Goal: Check status: Check status

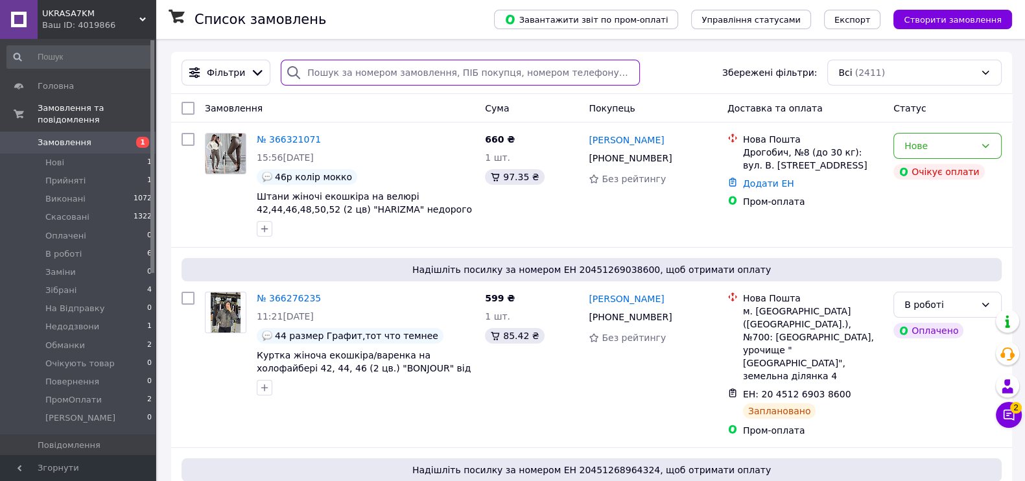
click at [377, 77] on input "search" at bounding box center [460, 73] width 359 height 26
paste input "[PHONE_NUMBER]"
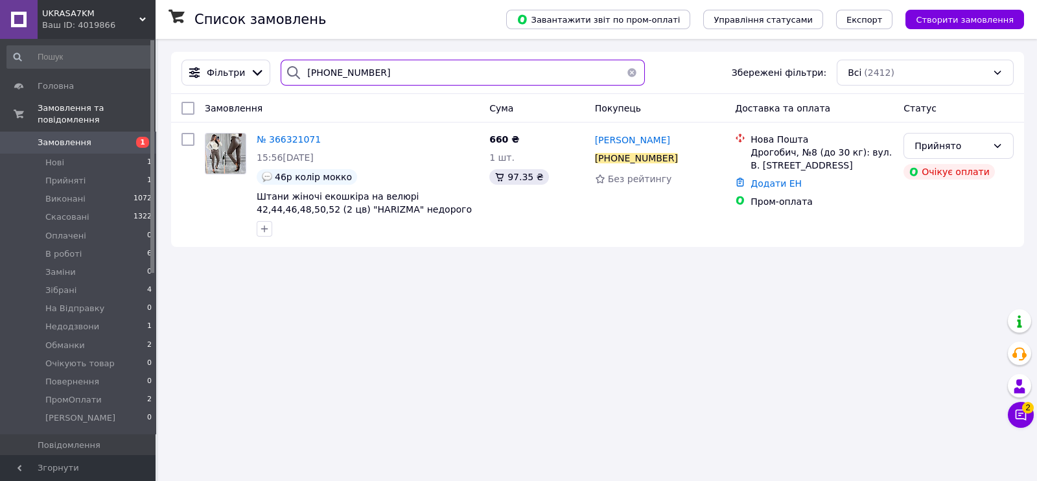
type input "[PHONE_NUMBER]"
click at [281, 143] on span "№ 366321071" at bounding box center [289, 139] width 64 height 10
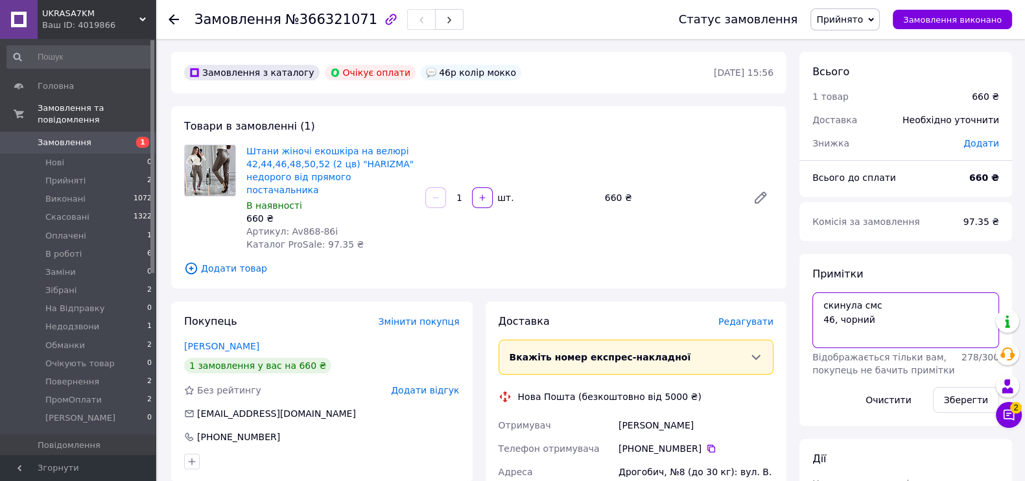
drag, startPoint x: 882, startPoint y: 307, endPoint x: 810, endPoint y: 307, distance: 71.3
click at [810, 307] on div "Примітки скинула смс 46, чорний Відображається тільки вам, покупець не бачить п…" at bounding box center [905, 340] width 213 height 172
type textarea "#опл 200 грн 46, чорний"
click at [954, 400] on button "Зберегти" at bounding box center [966, 400] width 66 height 26
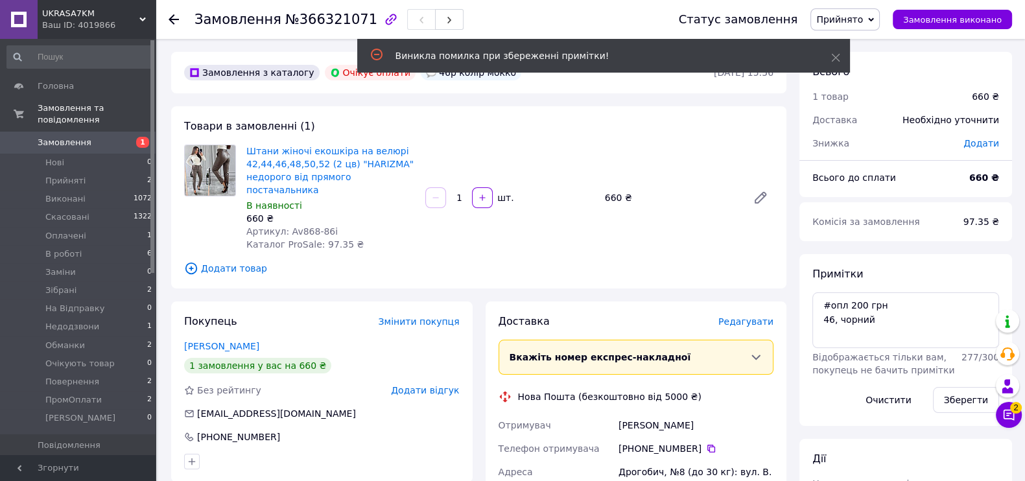
click at [863, 19] on span "Прийнято" at bounding box center [839, 19] width 47 height 10
click at [867, 78] on li "Оплачено" at bounding box center [852, 84] width 83 height 19
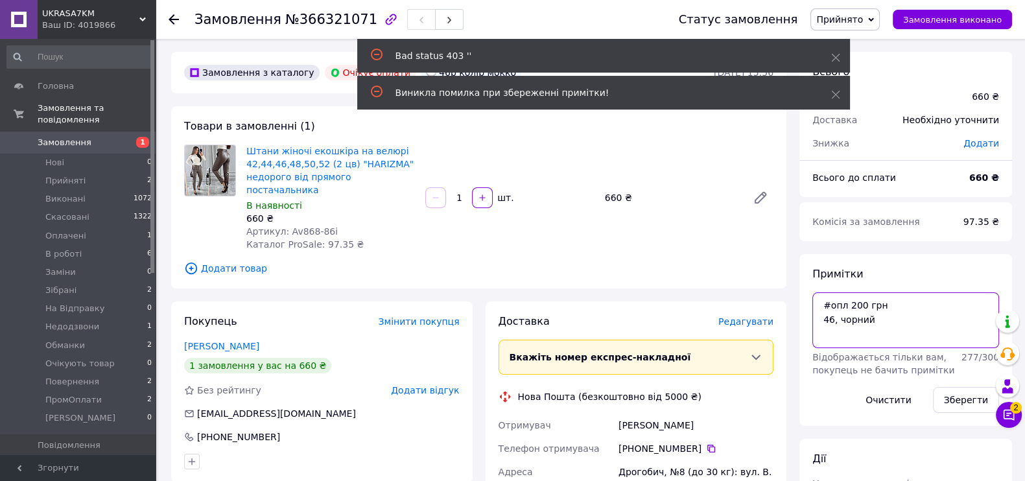
drag, startPoint x: 885, startPoint y: 305, endPoint x: 794, endPoint y: 303, distance: 90.8
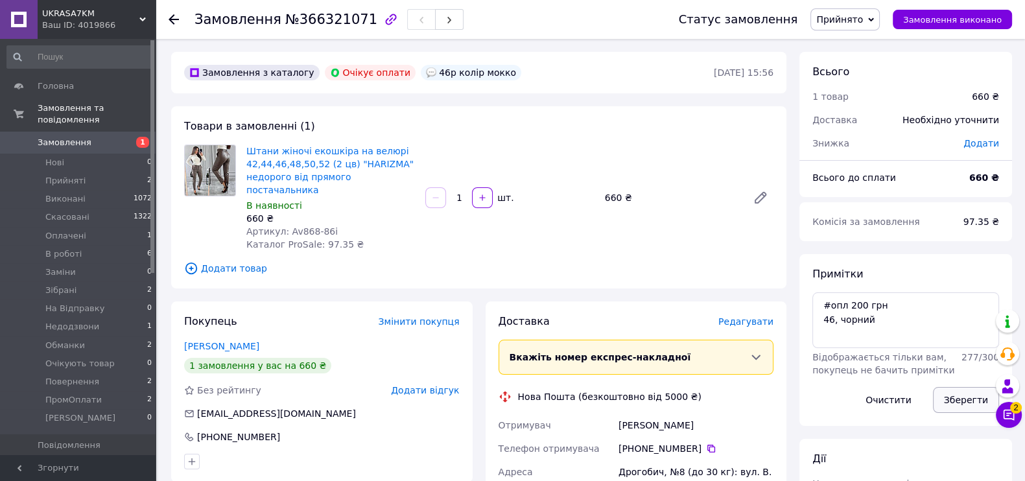
click at [970, 403] on button "Зберегти" at bounding box center [966, 400] width 66 height 26
click at [840, 18] on span "Прийнято" at bounding box center [839, 19] width 47 height 10
click at [846, 78] on li "Оплачено" at bounding box center [852, 84] width 83 height 19
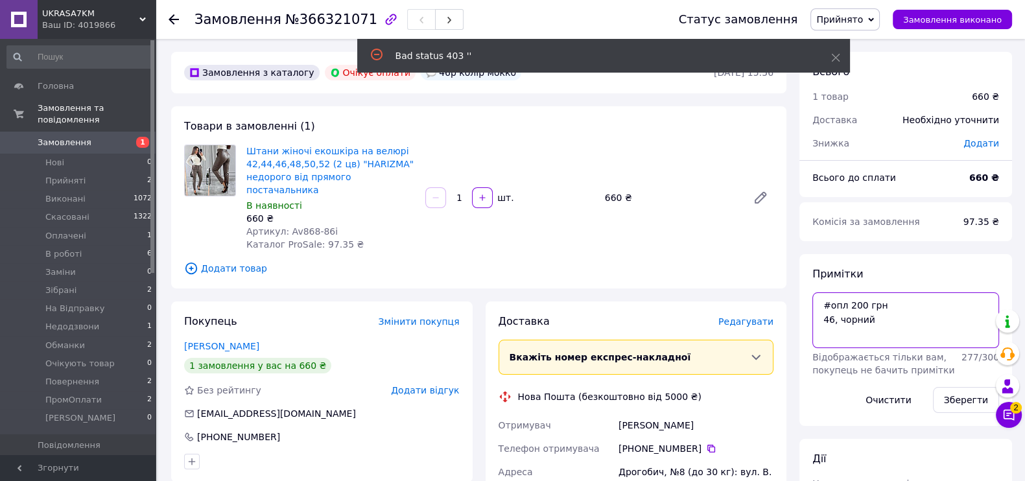
click at [974, 320] on textarea "#опл 200 грн 46, чорний" at bounding box center [905, 320] width 187 height 56
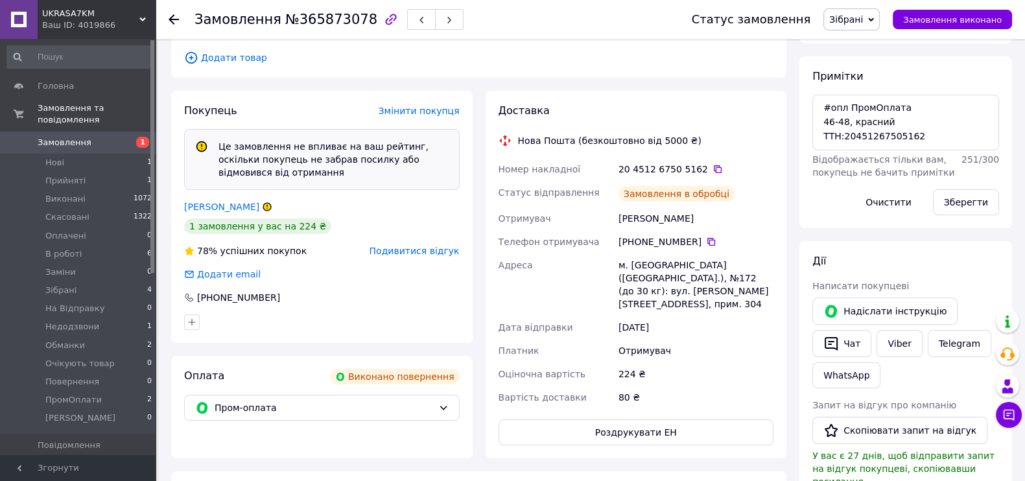
scroll to position [62, 0]
click at [706, 235] on icon at bounding box center [711, 240] width 10 height 10
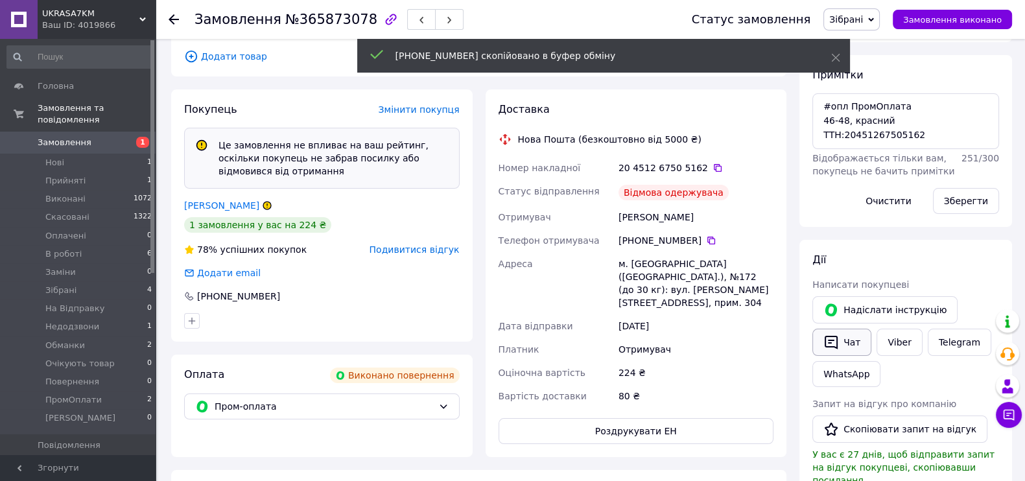
click at [855, 336] on button "Чат" at bounding box center [841, 342] width 59 height 27
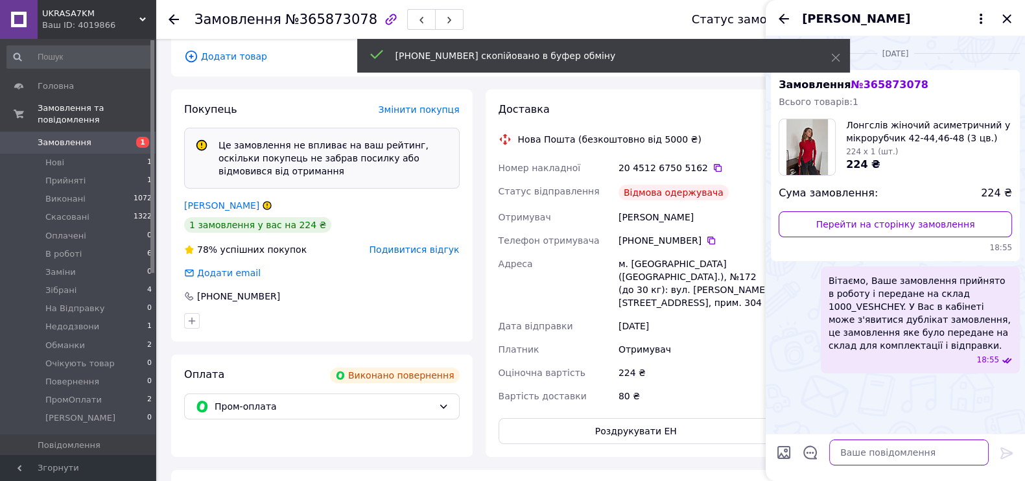
click at [869, 449] on textarea at bounding box center [908, 453] width 159 height 26
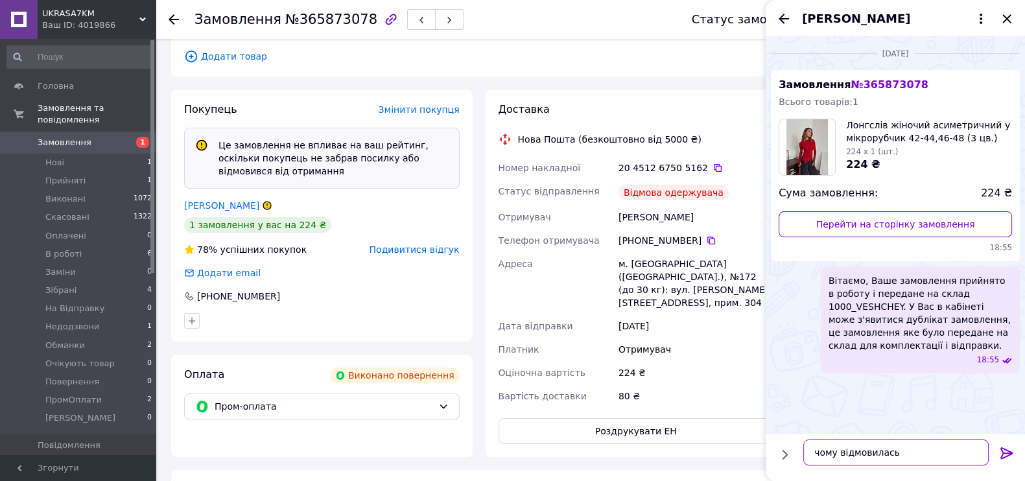
type textarea "чому відмовилась?"
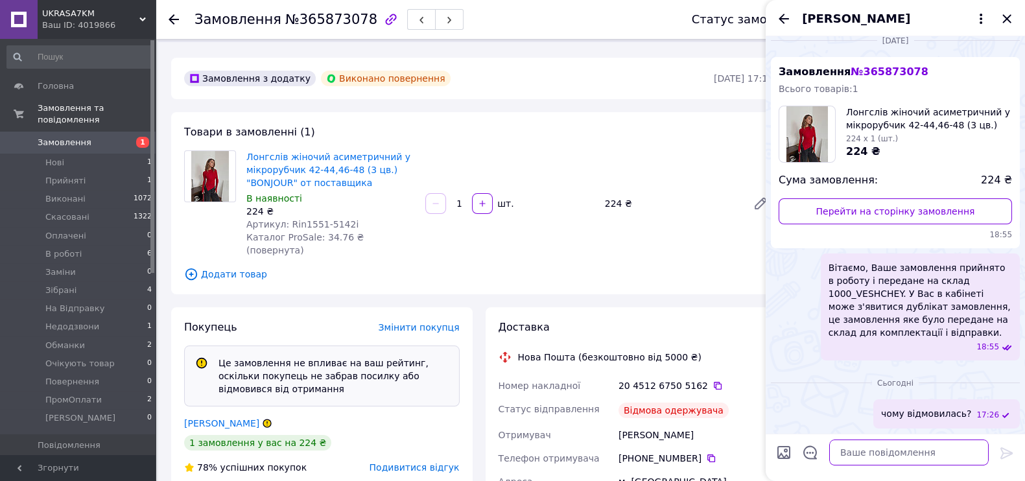
scroll to position [0, 0]
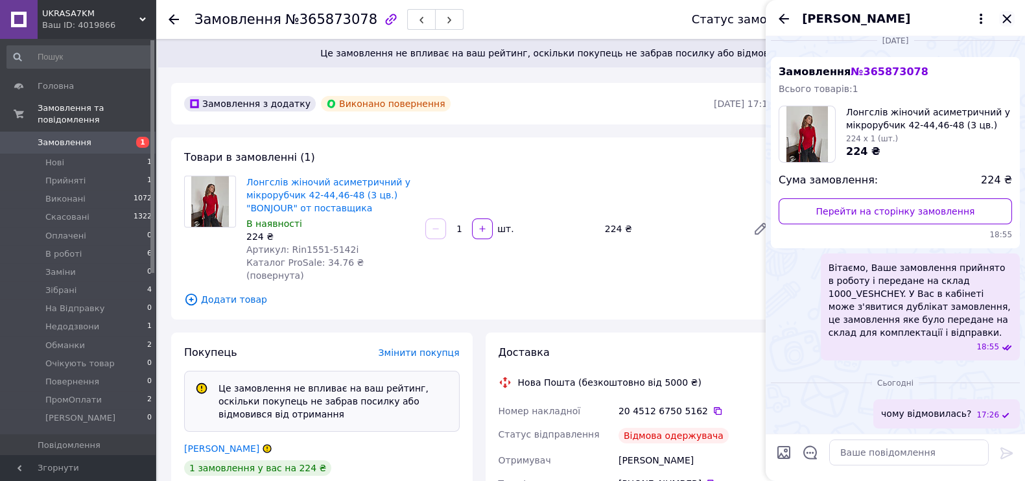
click at [1007, 15] on icon "Закрити" at bounding box center [1007, 19] width 16 height 16
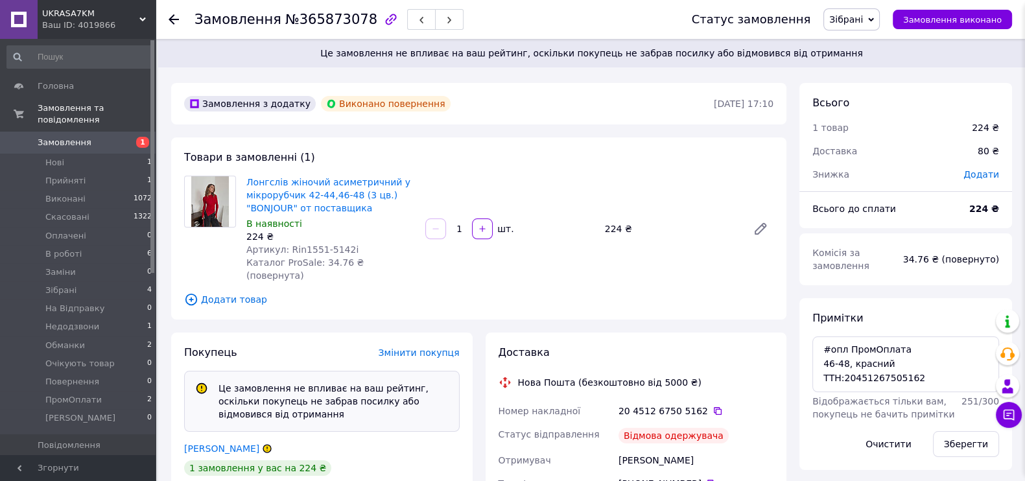
click at [880, 25] on span "Зібрані" at bounding box center [851, 19] width 56 height 22
click at [873, 108] on li "Повернення" at bounding box center [865, 109] width 83 height 19
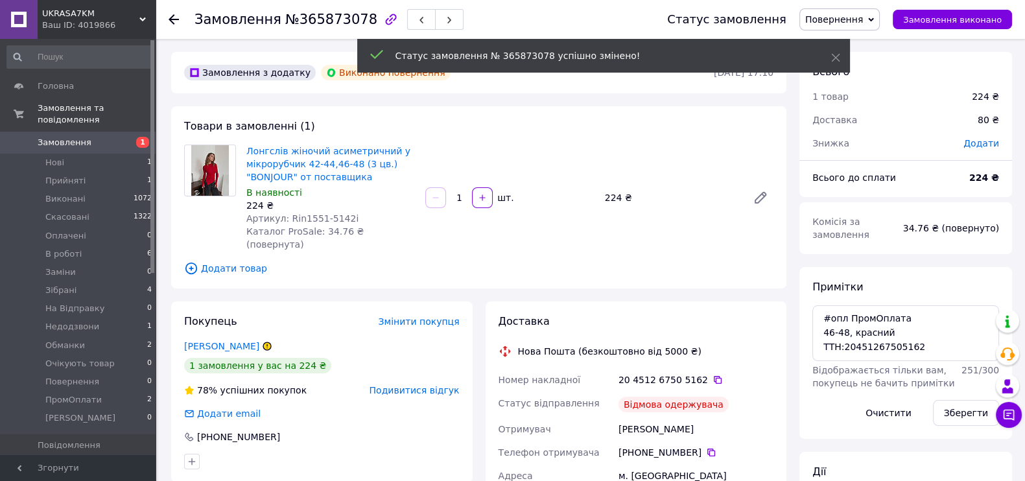
scroll to position [93, 0]
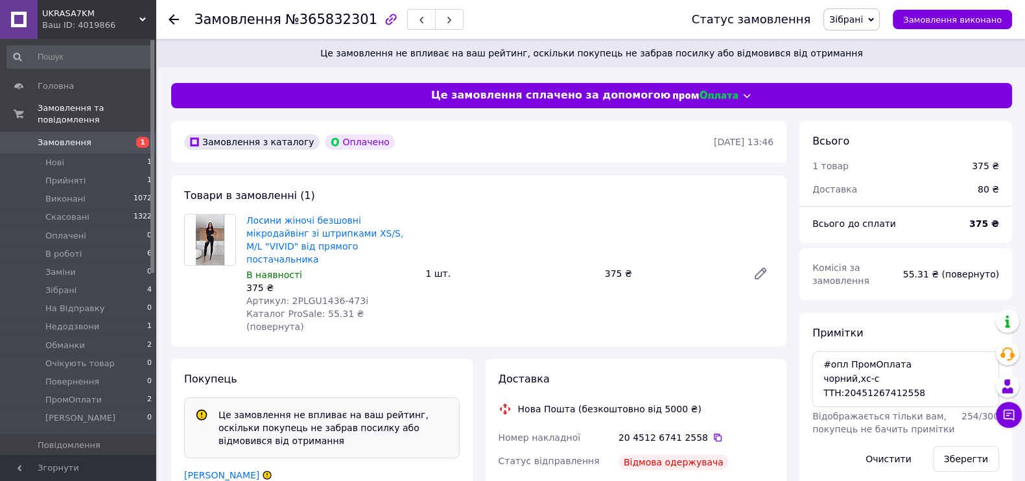
scroll to position [44, 0]
click at [819, 23] on span "Зібрані" at bounding box center [846, 19] width 34 height 10
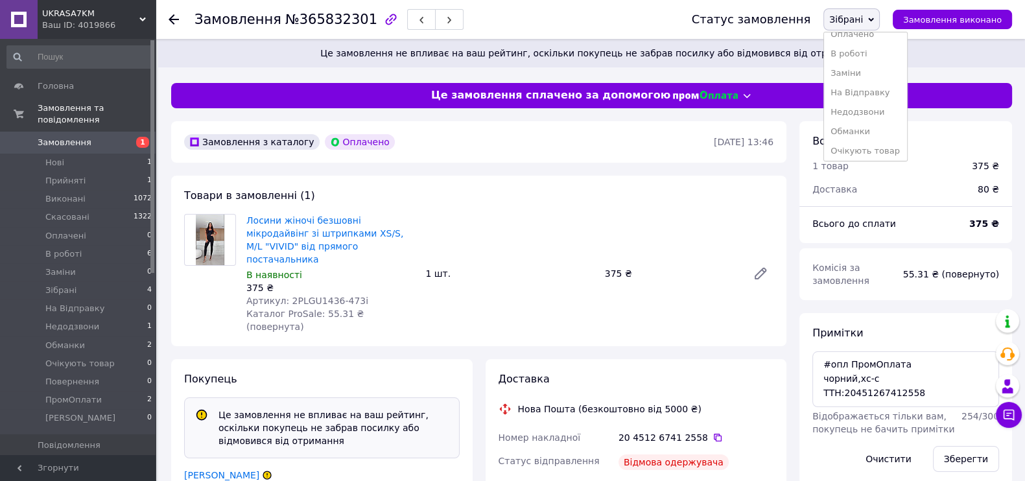
scroll to position [130, 0]
click at [819, 112] on li "Повернення" at bounding box center [865, 109] width 83 height 19
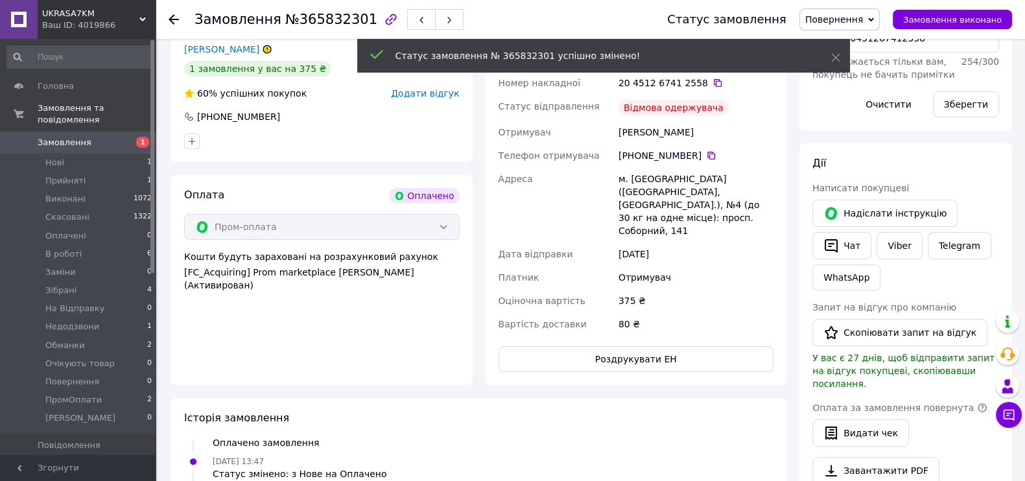
scroll to position [292, 0]
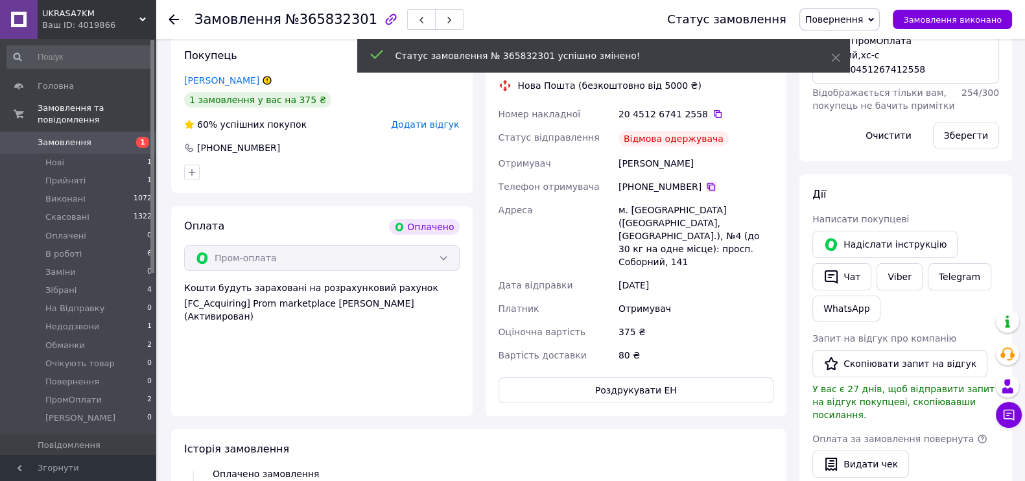
click at [707, 182] on icon at bounding box center [711, 187] width 10 height 10
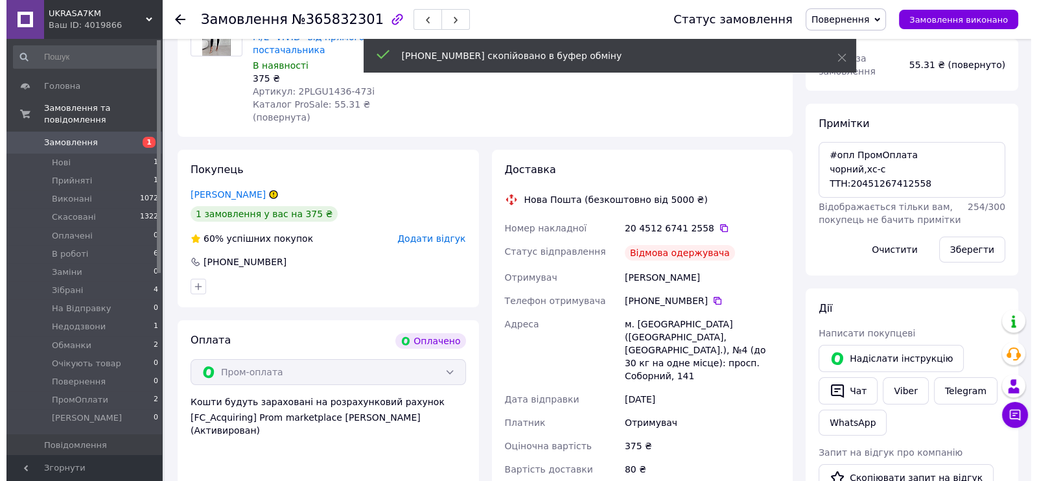
scroll to position [49, 0]
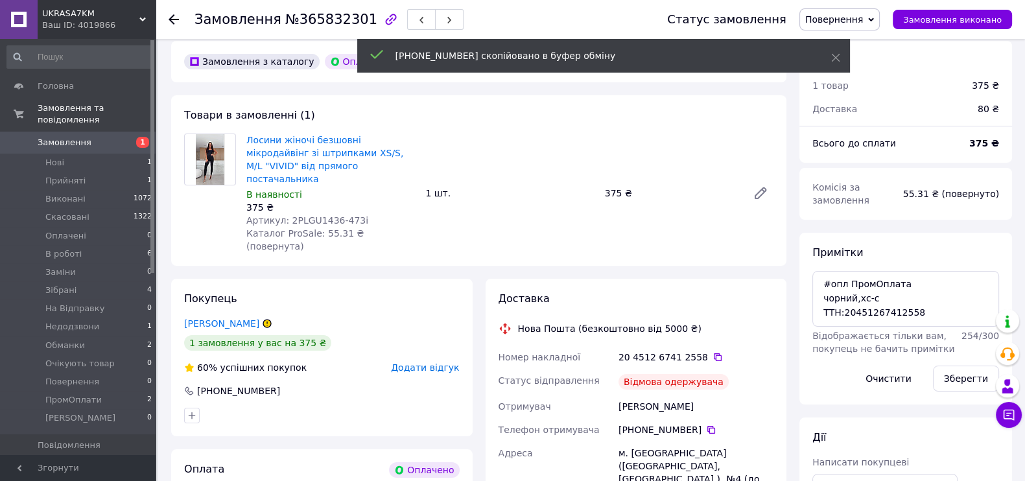
click at [432, 362] on span "Додати відгук" at bounding box center [425, 367] width 68 height 10
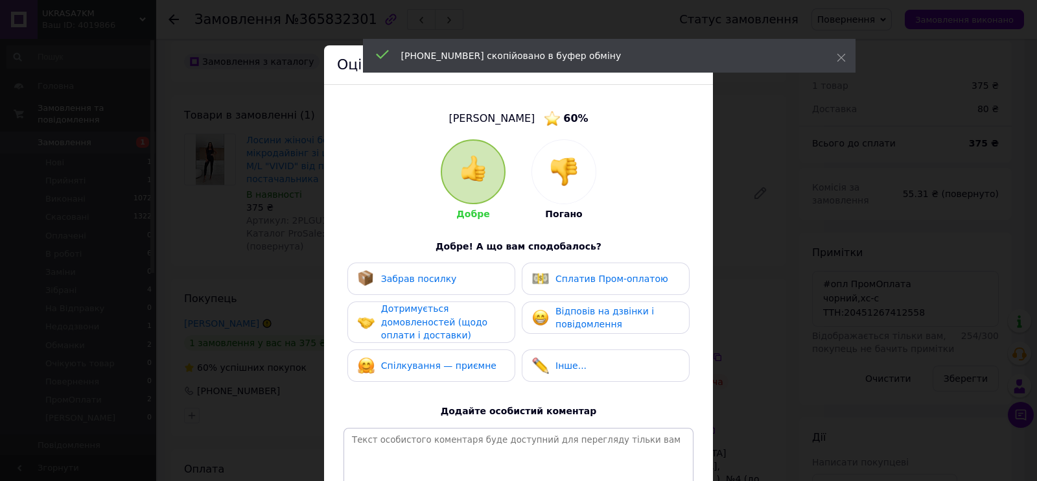
click at [548, 156] on div at bounding box center [564, 172] width 64 height 64
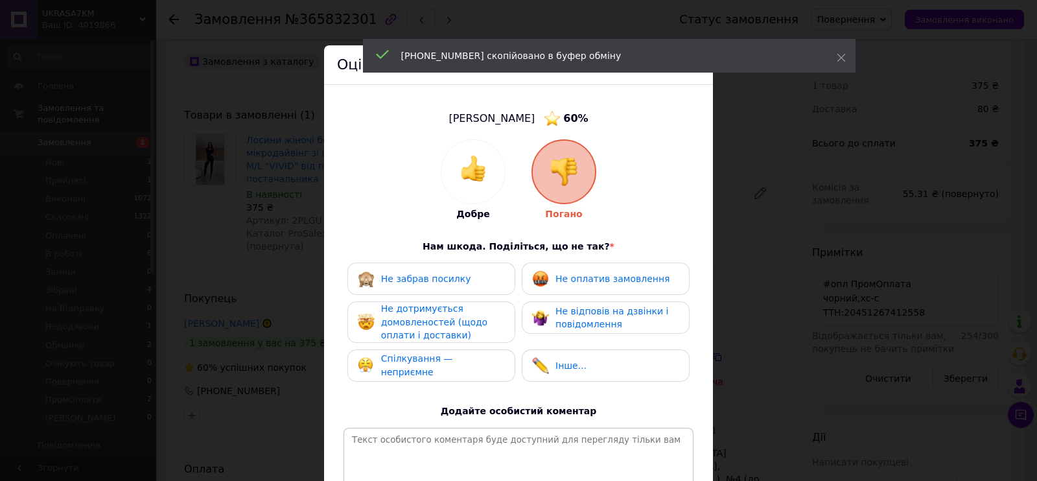
click at [574, 279] on span "Не оплатив замовлення" at bounding box center [613, 279] width 114 height 10
click at [405, 314] on span "Не дотримується домовленостей (щодо оплати і доставки)" at bounding box center [434, 321] width 106 height 37
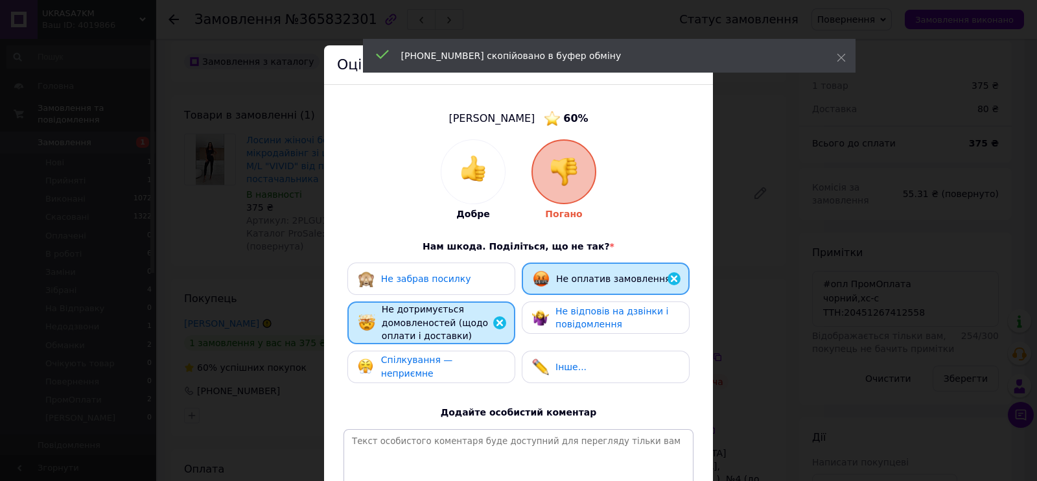
click at [603, 337] on div "Не забрав посилку Не оплатив замовлення Не дотримується домовленостей (щодо опл…" at bounding box center [519, 326] width 350 height 127
drag, startPoint x: 483, startPoint y: 370, endPoint x: 476, endPoint y: 297, distance: 72.9
click at [453, 370] on span "Спілкування — неприємне" at bounding box center [417, 367] width 72 height 24
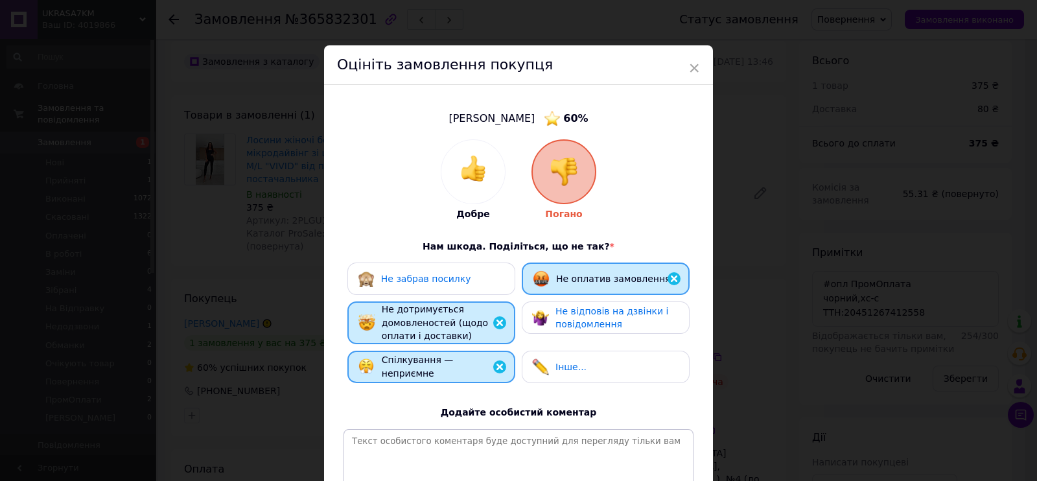
click at [471, 275] on div "Не забрав посилку" at bounding box center [431, 278] width 147 height 17
click at [578, 338] on div "Не забрав посилку Не оплатив замовлення Не дотримується домовленостей (щодо опл…" at bounding box center [519, 326] width 350 height 127
click at [568, 319] on span "Не відповів на дзвінки і повідомлення" at bounding box center [612, 318] width 113 height 24
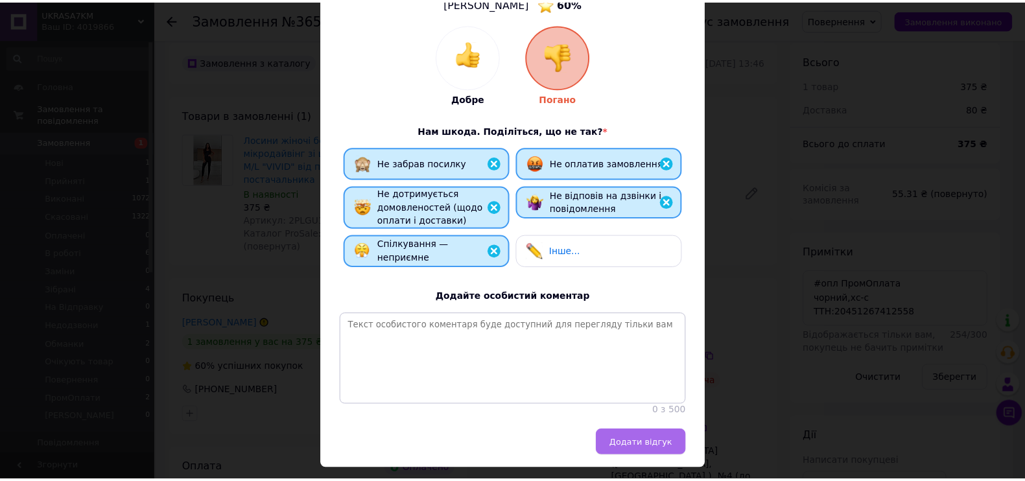
scroll to position [161, 0]
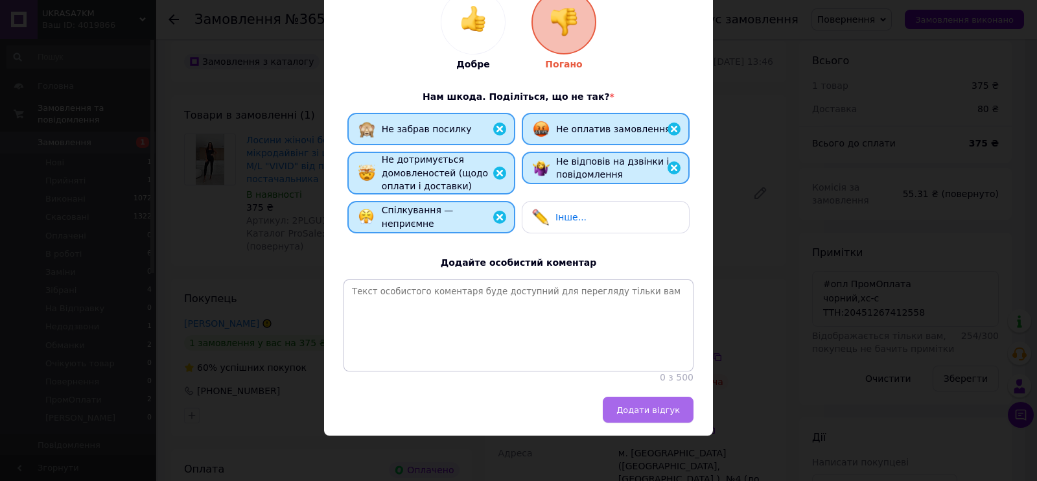
click at [672, 384] on span "Додати відгук" at bounding box center [649, 410] width 64 height 10
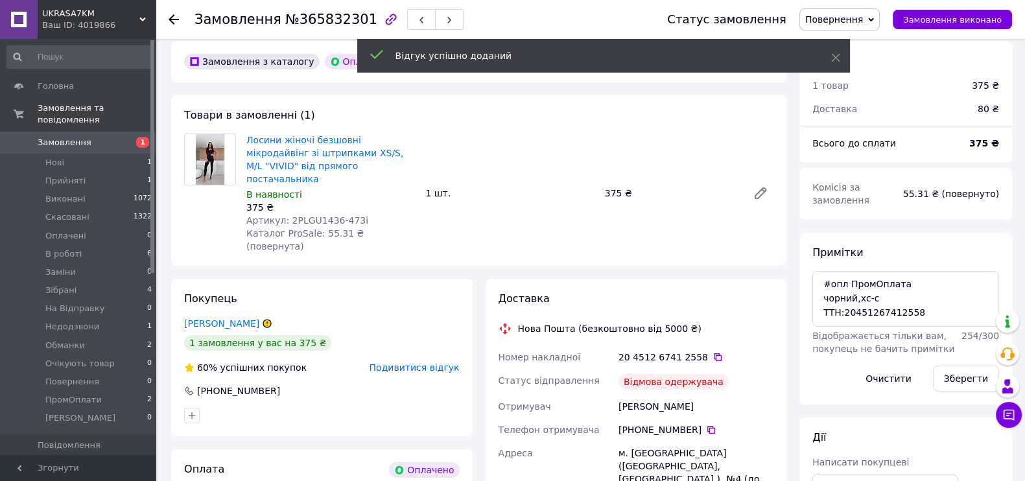
scroll to position [211, 0]
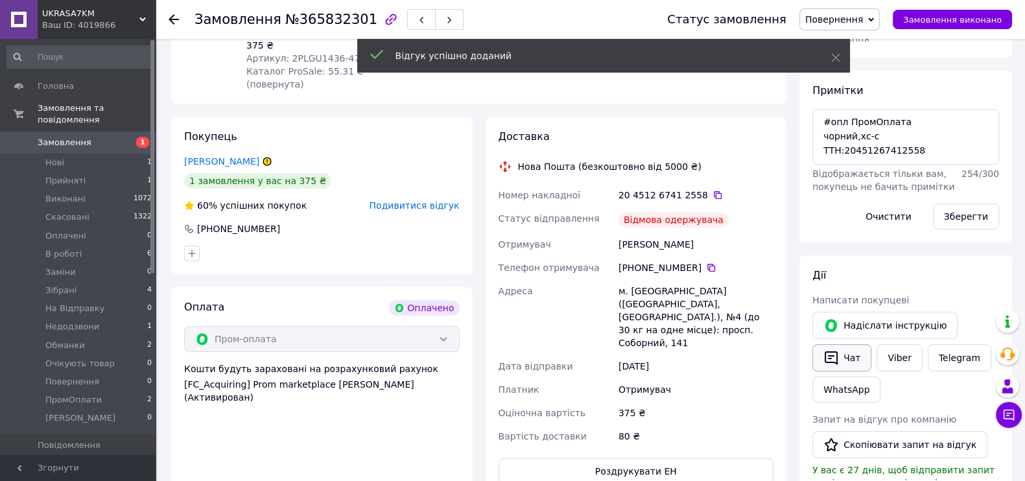
click at [819, 359] on button "Чат" at bounding box center [841, 357] width 59 height 27
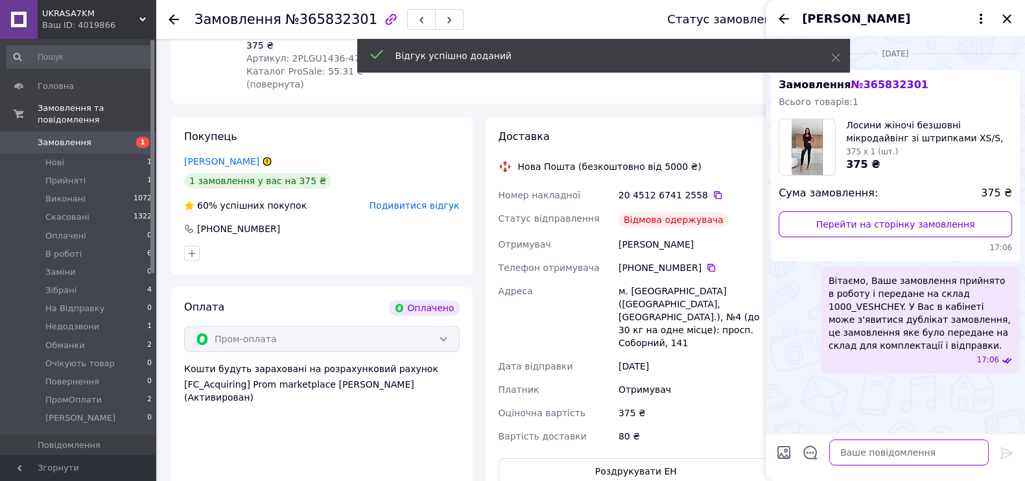
click at [819, 384] on textarea at bounding box center [908, 453] width 159 height 26
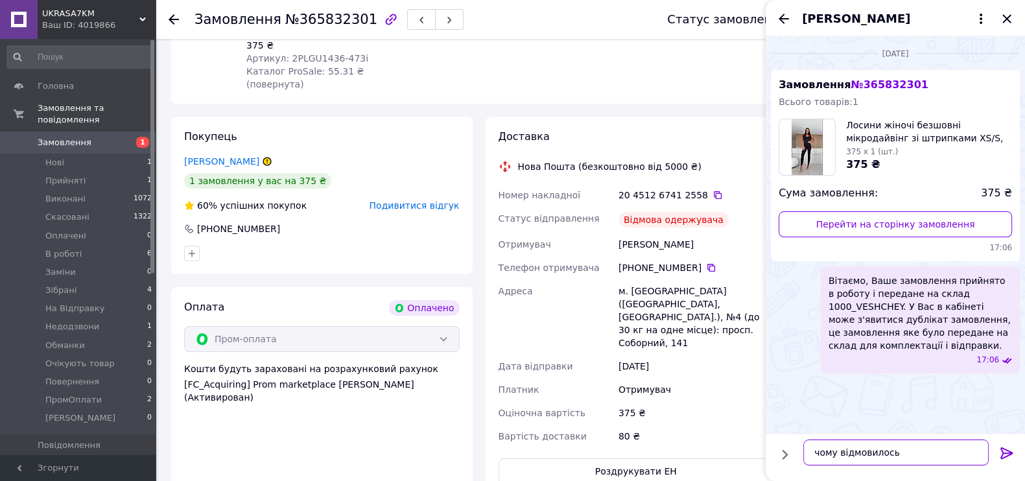
type textarea "чому відмовилось?"
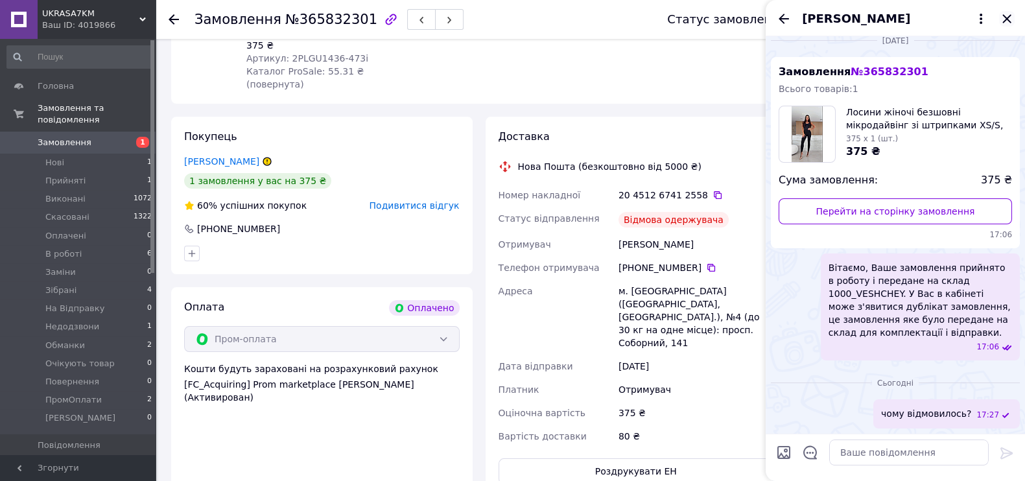
click at [819, 18] on icon "Закрити" at bounding box center [1006, 18] width 8 height 8
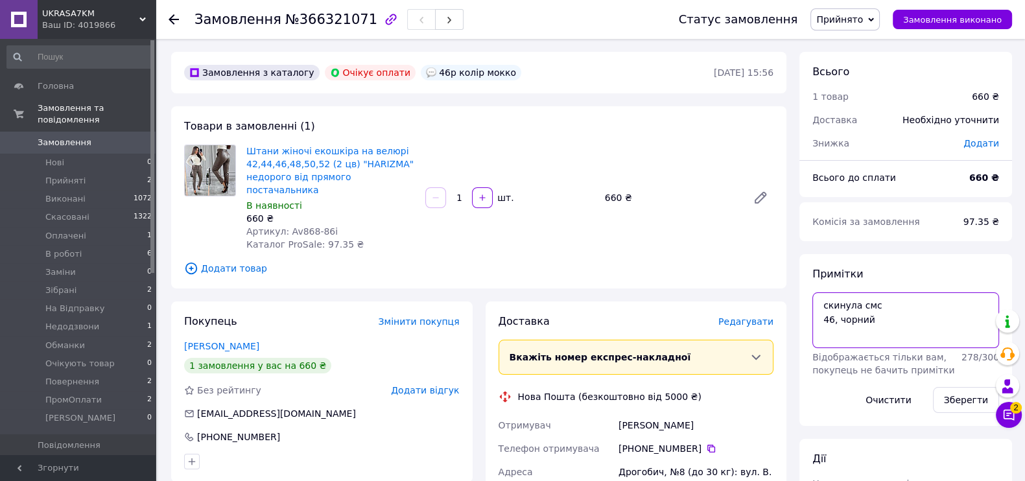
click at [889, 325] on textarea "скинула смс 46, чорний" at bounding box center [905, 320] width 187 height 56
paste textarea "#опл 200 грн"
type textarea "#опл 200 грн 46, чорний"
click at [972, 399] on button "Зберегти" at bounding box center [966, 400] width 66 height 26
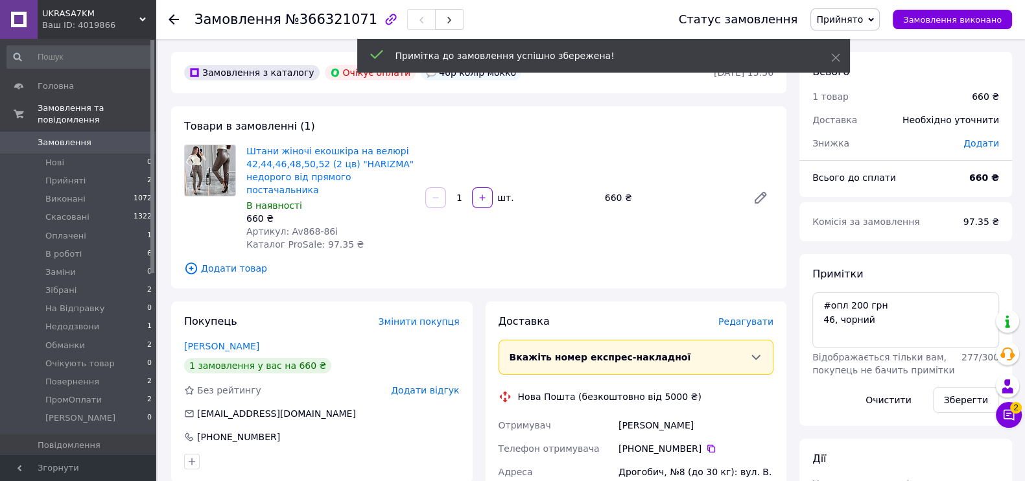
click at [853, 18] on span "Прийнято" at bounding box center [839, 19] width 47 height 10
click at [873, 102] on li "В роботі" at bounding box center [852, 103] width 83 height 19
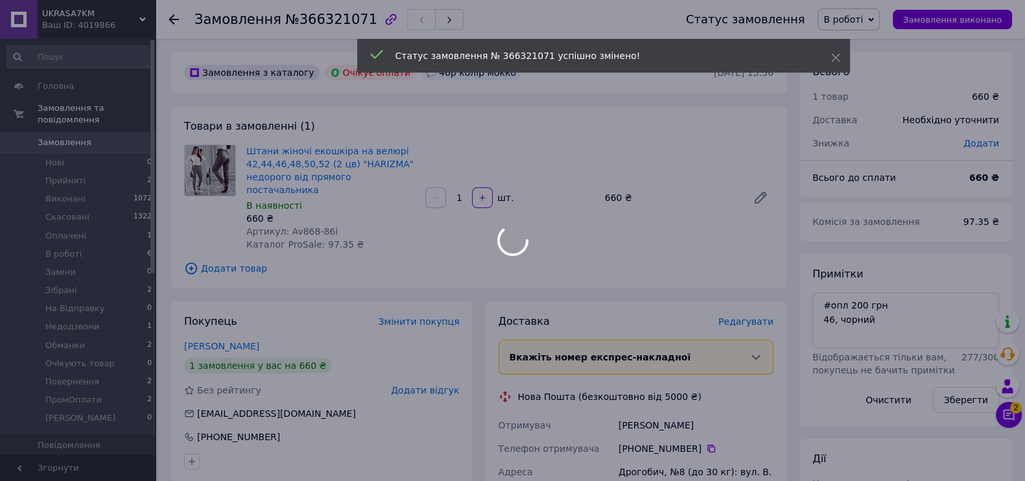
click at [880, 20] on div at bounding box center [512, 240] width 1025 height 481
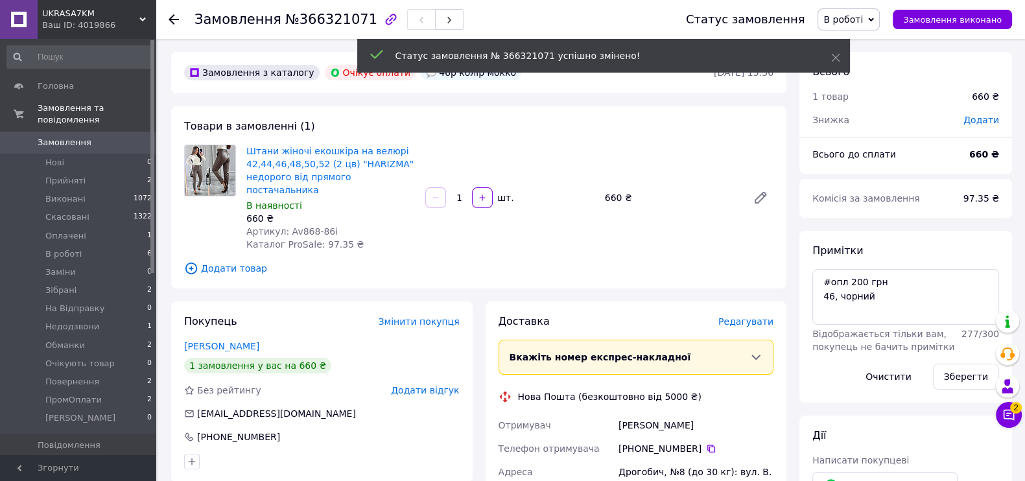
click at [863, 16] on span "В роботі" at bounding box center [843, 19] width 40 height 10
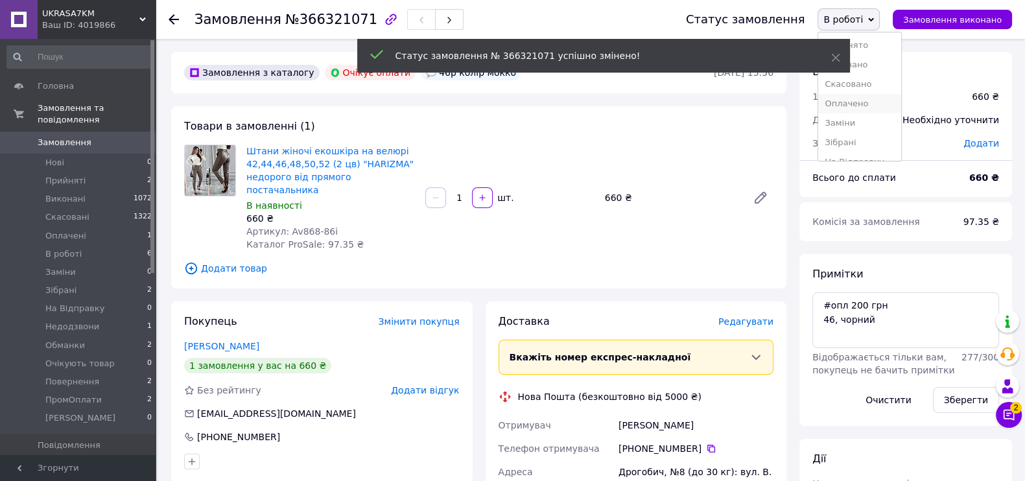
click at [867, 96] on li "Оплачено" at bounding box center [859, 103] width 83 height 19
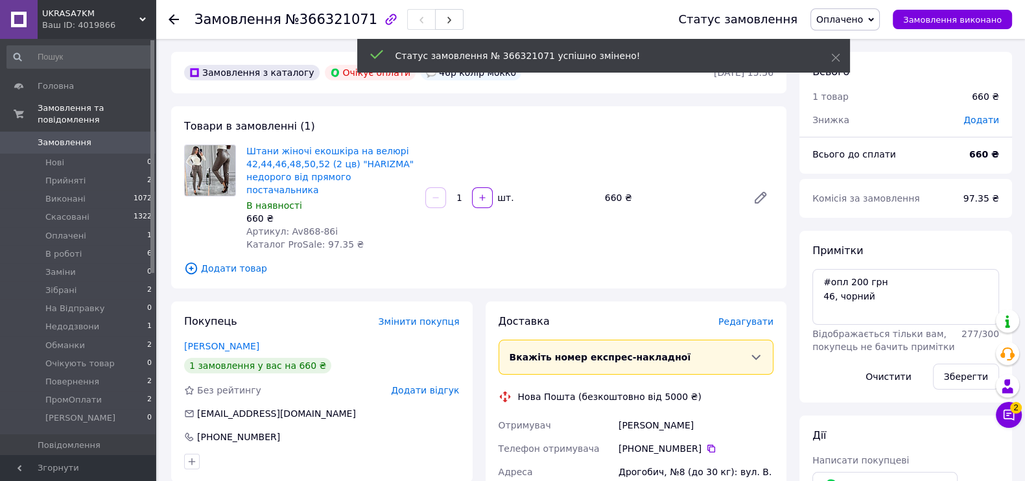
click at [82, 137] on span "Замовлення" at bounding box center [65, 143] width 54 height 12
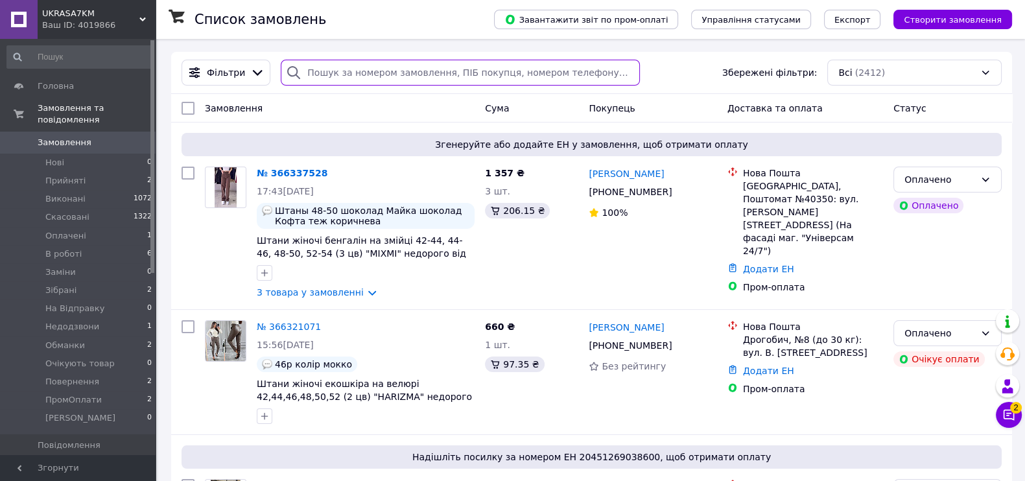
click at [425, 75] on input "search" at bounding box center [460, 73] width 359 height 26
paste input "[PHONE_NUMBER]"
type input "[PHONE_NUMBER]"
click at [394, 74] on input "search" at bounding box center [460, 73] width 359 height 26
paste input "[PHONE_NUMBER]"
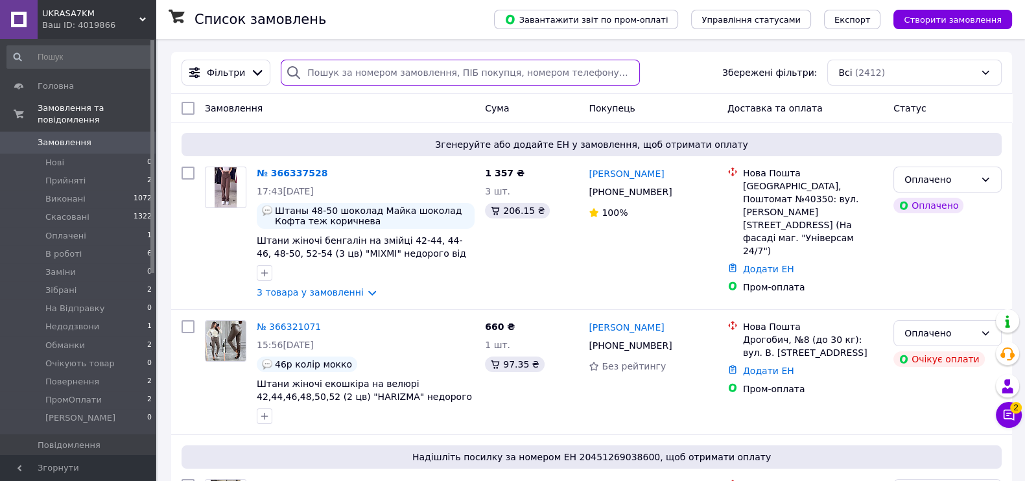
type input "[PHONE_NUMBER]"
paste input "[PHONE_NUMBER]"
type input "[PHONE_NUMBER]"
paste input "[PHONE_NUMBER]"
type input "[PHONE_NUMBER]"
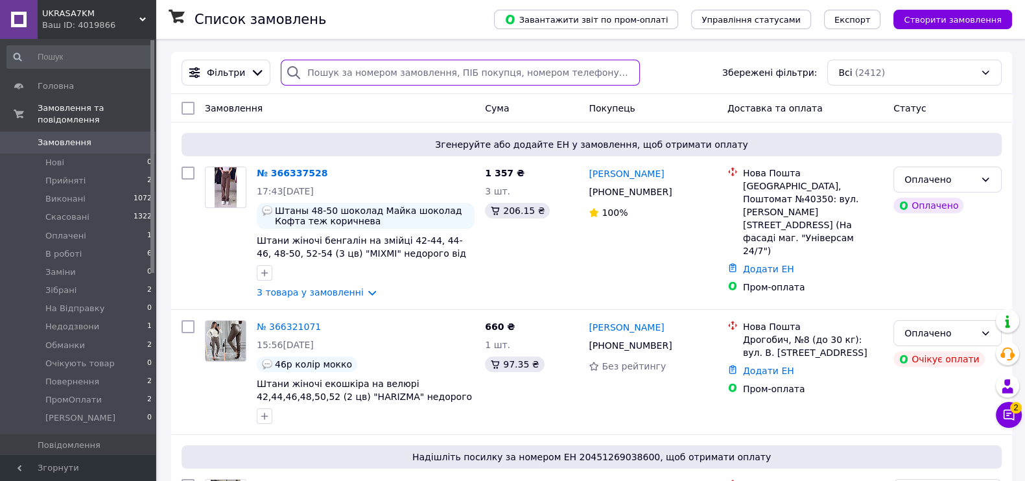
paste input "[PHONE_NUMBER]"
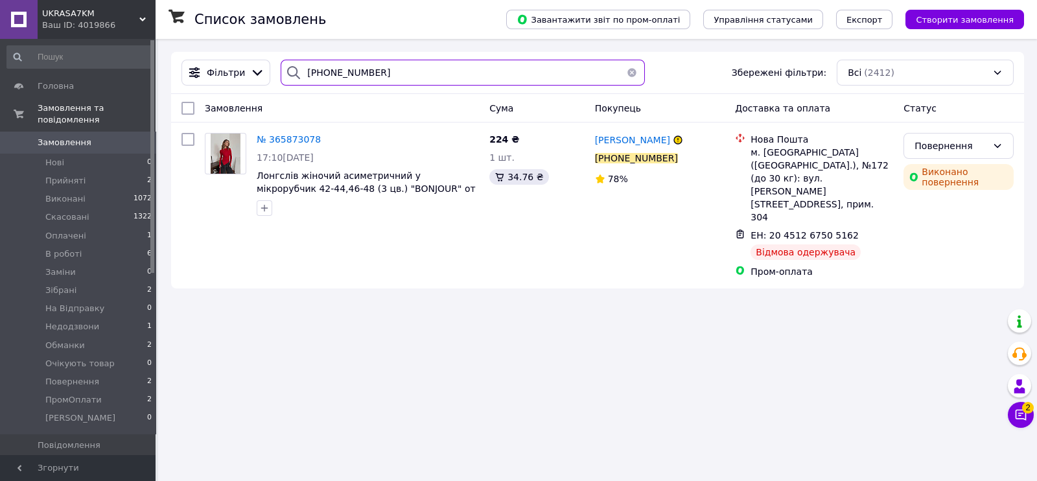
paste input "5648633"
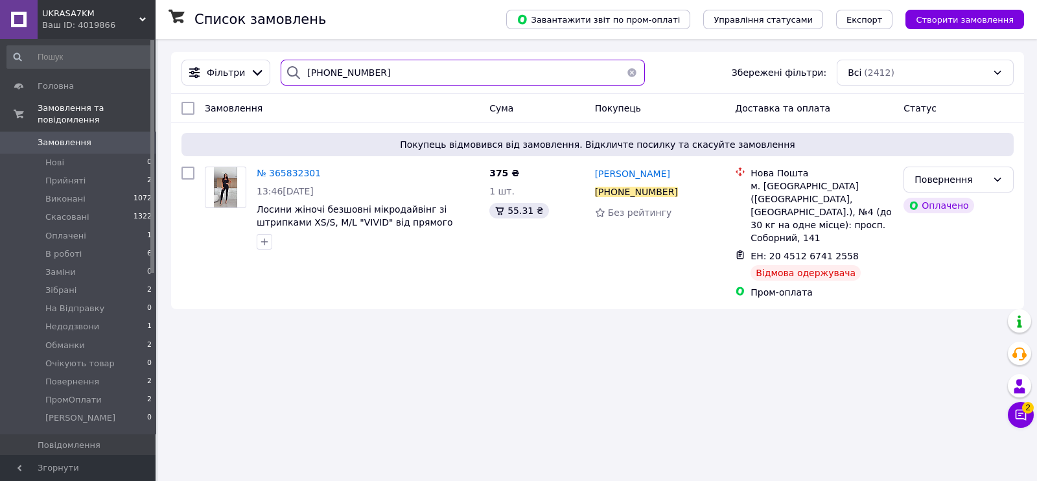
type input "[PHONE_NUMBER]"
click at [629, 69] on button "button" at bounding box center [632, 73] width 26 height 26
